Goal: Task Accomplishment & Management: Use online tool/utility

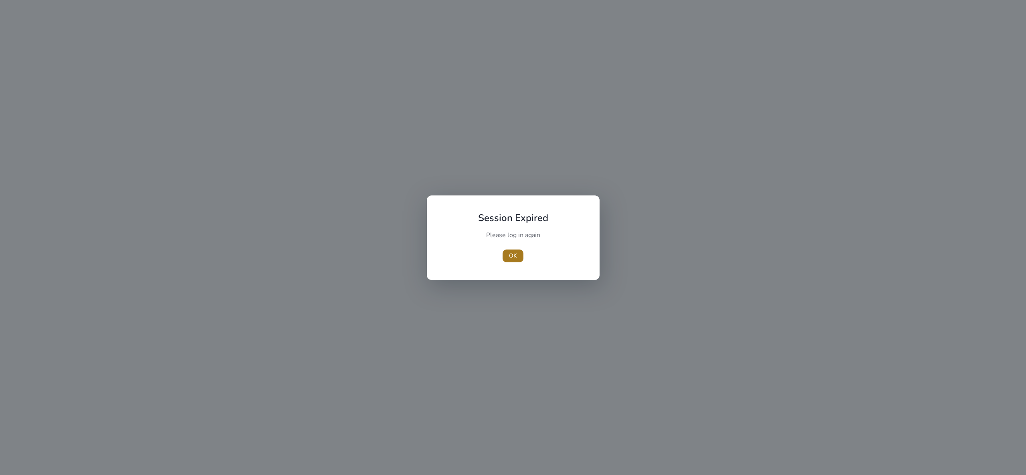
click at [512, 250] on span "button" at bounding box center [513, 256] width 21 height 19
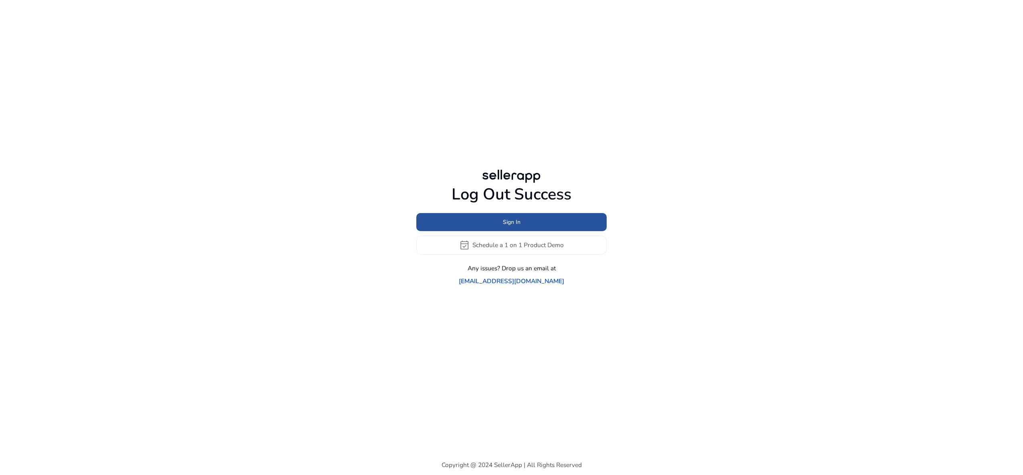
click at [554, 225] on span at bounding box center [511, 221] width 190 height 19
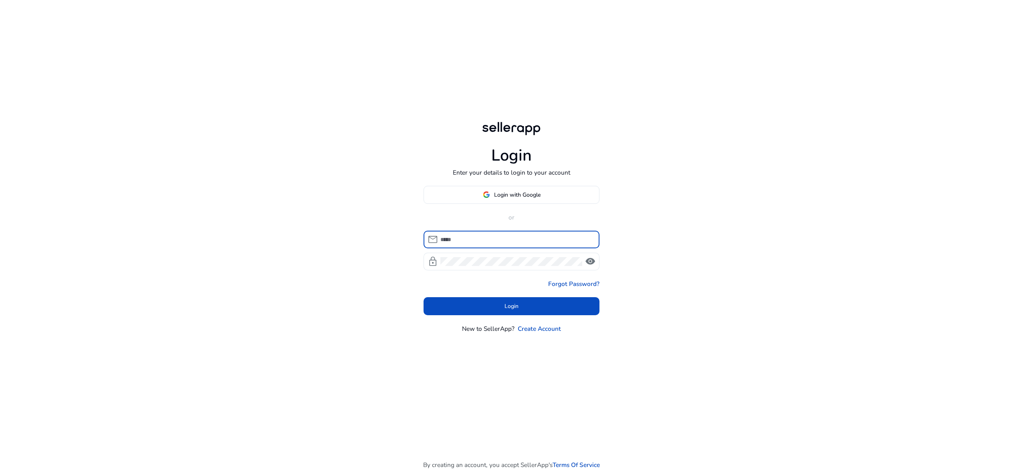
type input "**********"
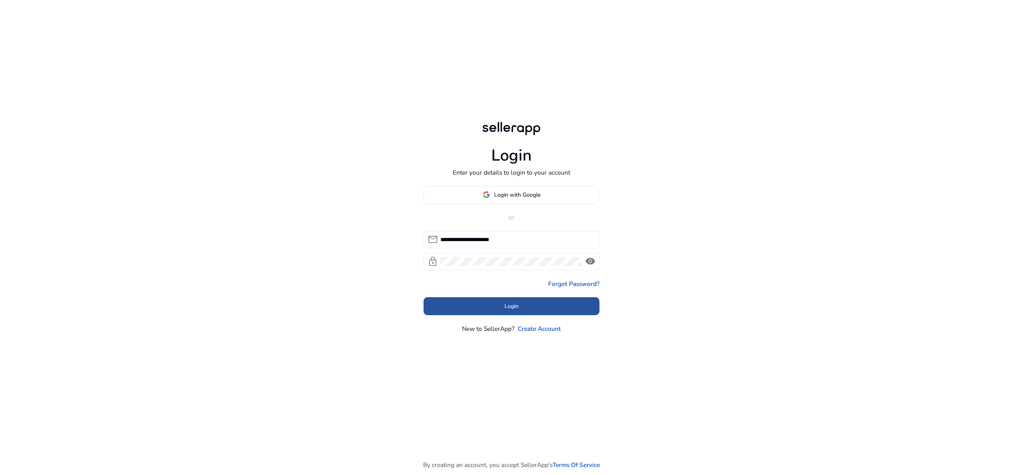
click at [539, 301] on span at bounding box center [512, 306] width 176 height 19
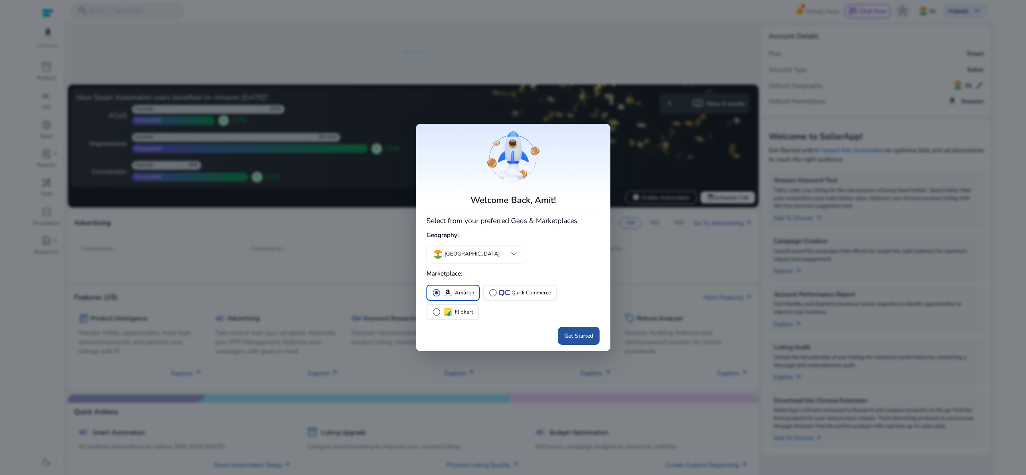
click at [576, 339] on span "Get Started" at bounding box center [578, 336] width 29 height 8
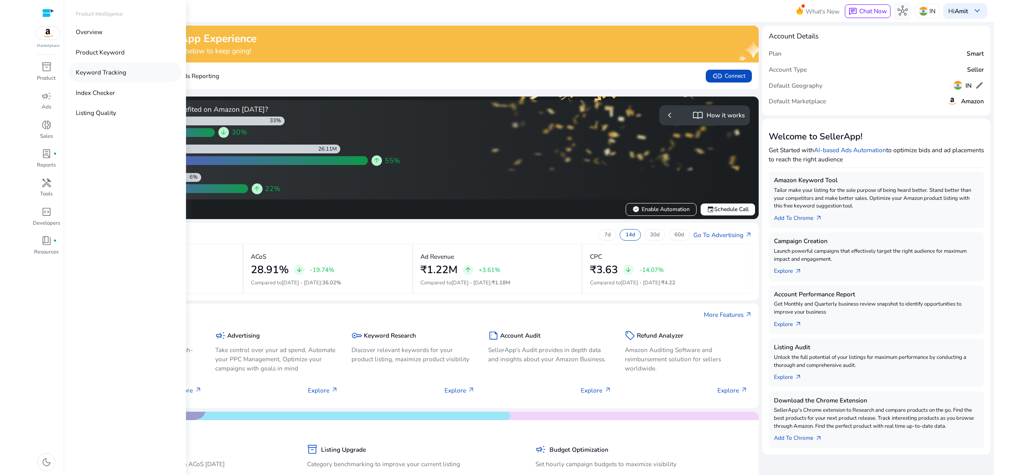
click at [78, 74] on p "Keyword Tracking" at bounding box center [101, 72] width 51 height 9
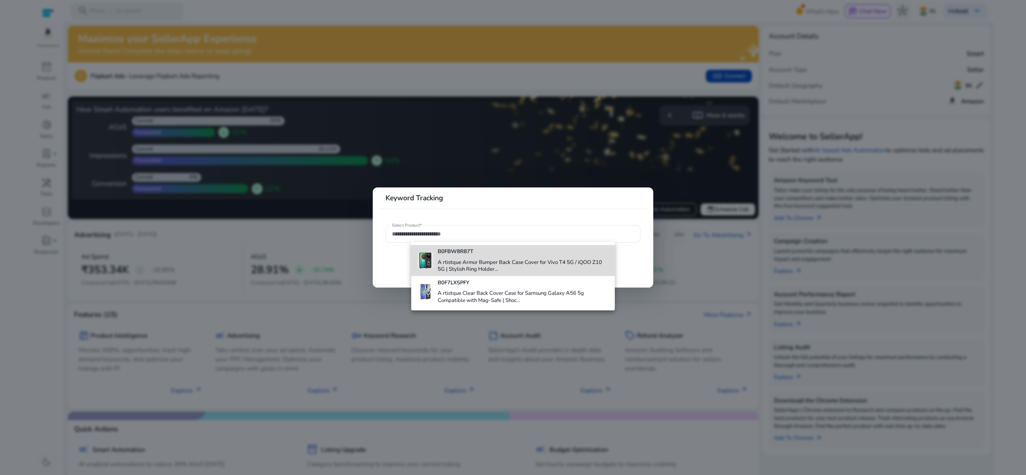
click at [493, 268] on h4 "A rtistque Armor Bumper Back Case Cover for Vivo T4 5G / iQOO Z10 5G | Stylish …" at bounding box center [523, 266] width 171 height 14
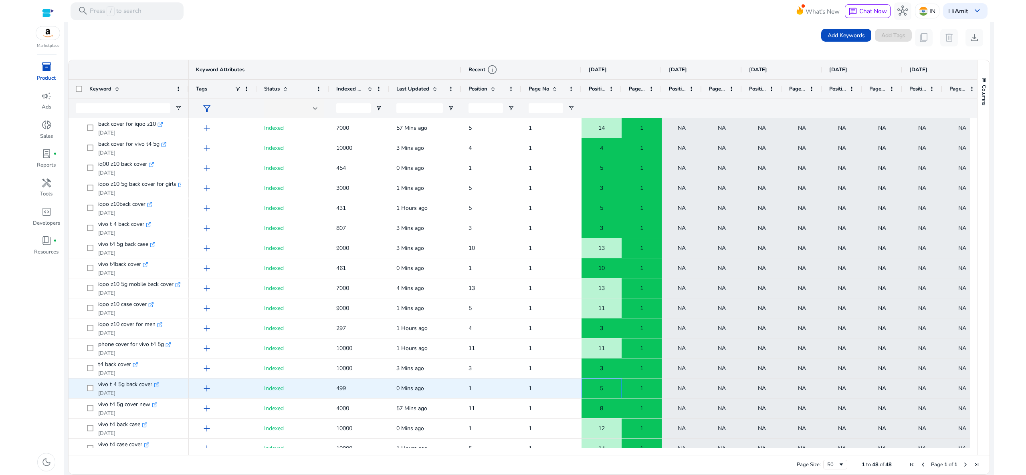
click at [604, 392] on div "5" at bounding box center [601, 388] width 39 height 16
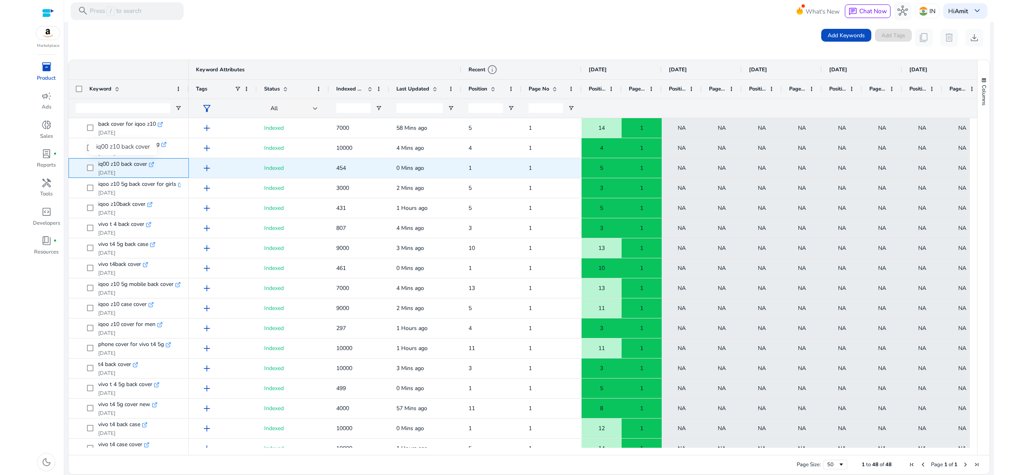
drag, startPoint x: 94, startPoint y: 164, endPoint x: 147, endPoint y: 167, distance: 52.6
click at [147, 167] on span "iq00 z10 back cover .st0{fill:#2c8af8} [DATE]" at bounding box center [134, 168] width 95 height 18
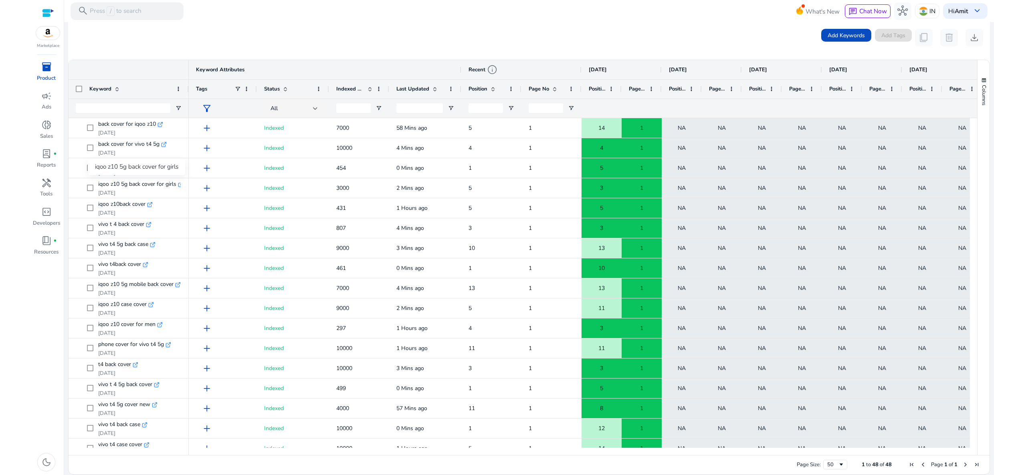
click at [121, 169] on div "iqoo z10 5g back cover for girls" at bounding box center [136, 166] width 97 height 17
click at [141, 187] on span "Copy" at bounding box center [166, 184] width 70 height 13
